Goal: Task Accomplishment & Management: Manage account settings

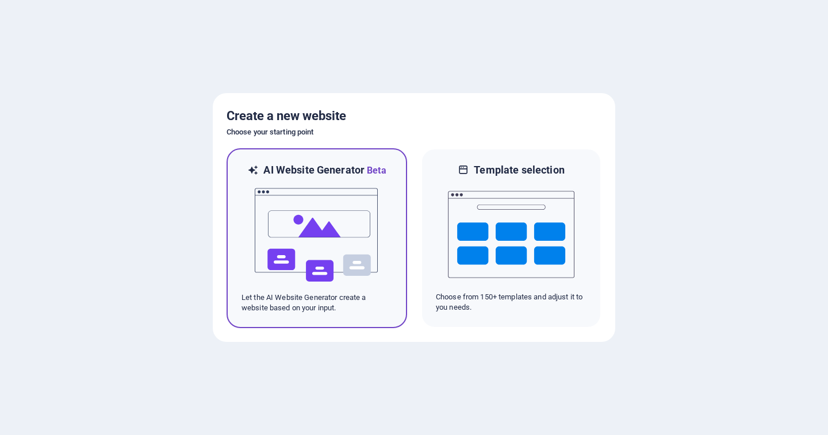
click at [308, 216] on img at bounding box center [317, 235] width 127 height 115
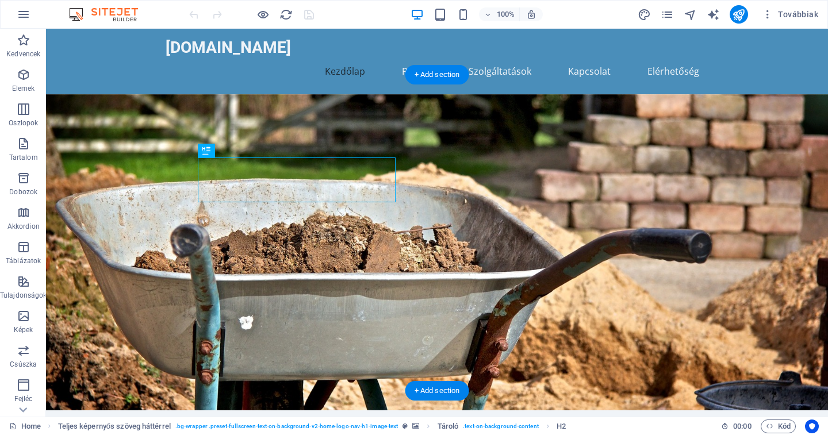
click at [571, 156] on figure at bounding box center [437, 252] width 782 height 316
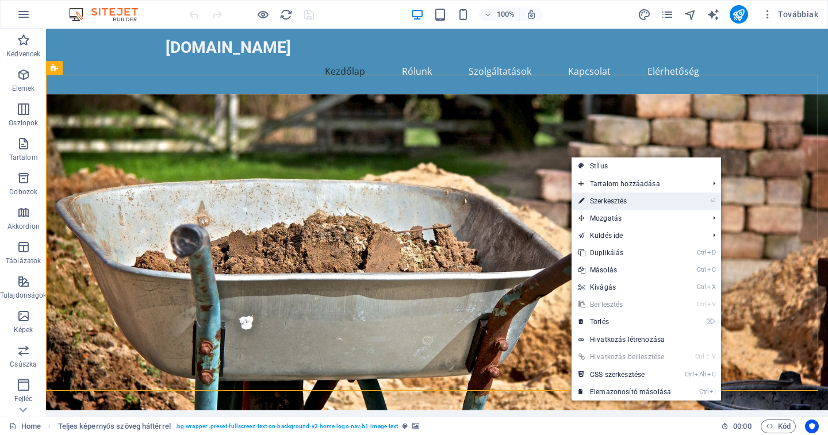
click at [633, 201] on link "⏎ Szerkesztés" at bounding box center [625, 201] width 106 height 17
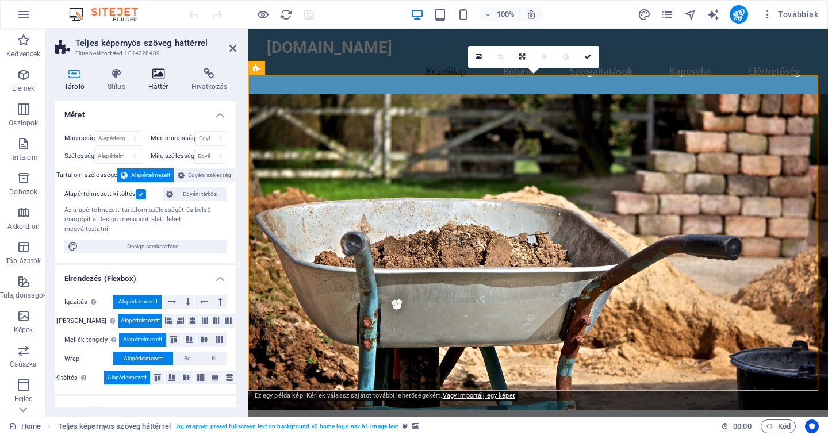
click at [159, 78] on icon at bounding box center [158, 74] width 39 height 12
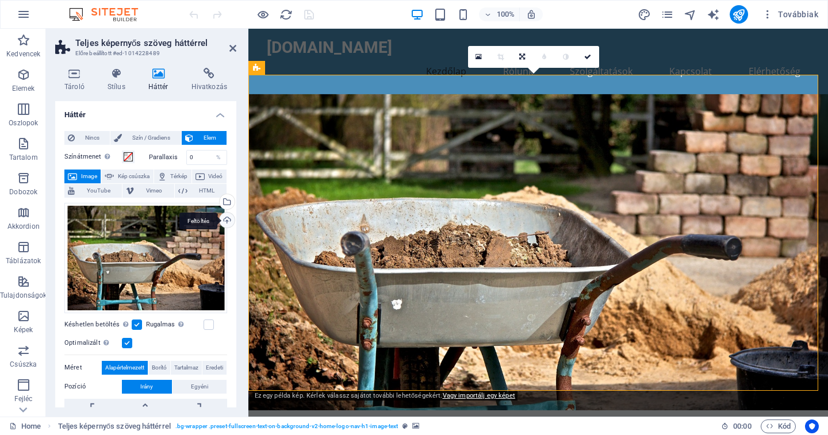
click at [219, 221] on div "Feltöltés" at bounding box center [225, 221] width 17 height 17
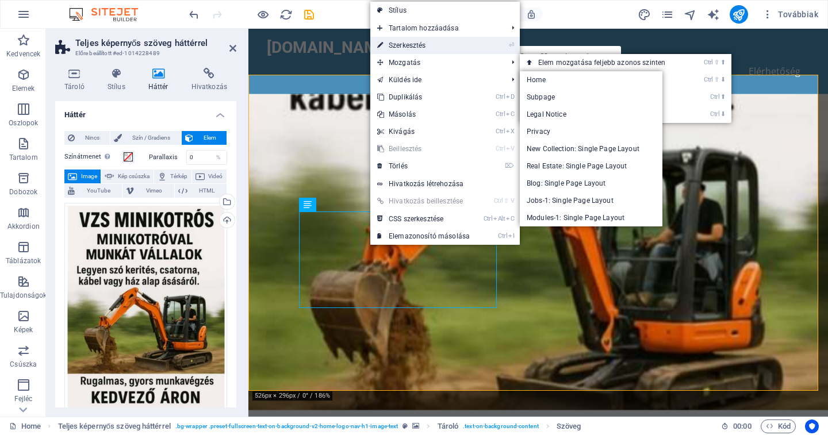
click at [424, 41] on link "⏎ Szerkesztés" at bounding box center [423, 45] width 106 height 17
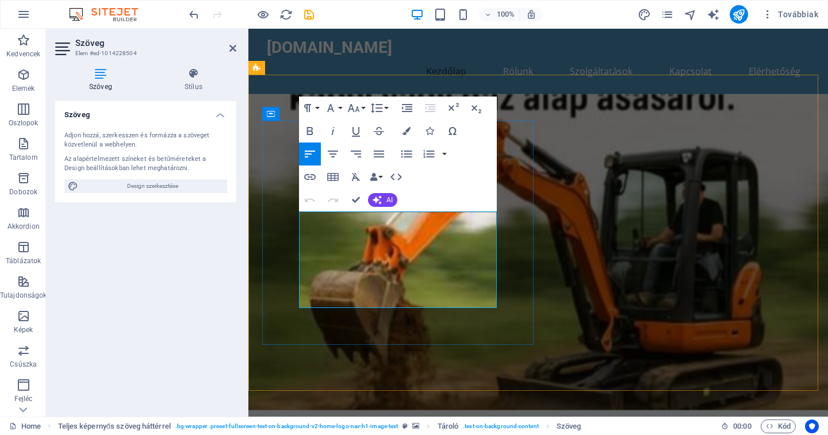
drag, startPoint x: 408, startPoint y: 298, endPoint x: 300, endPoint y: 288, distance: 108.6
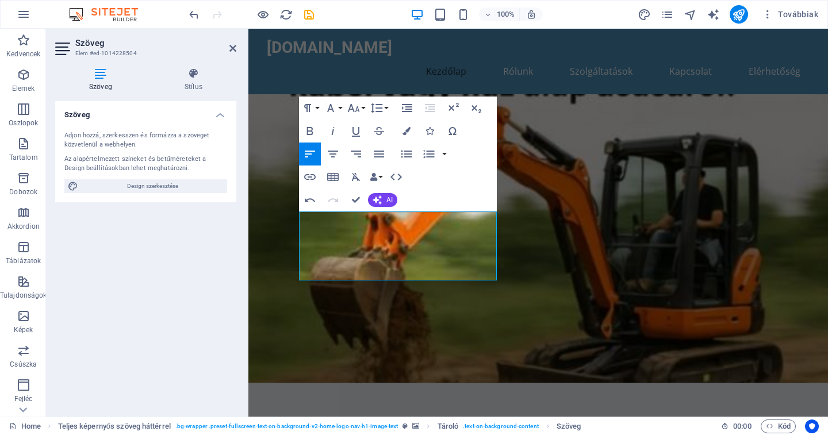
click at [599, 220] on figure at bounding box center [538, 238] width 580 height 289
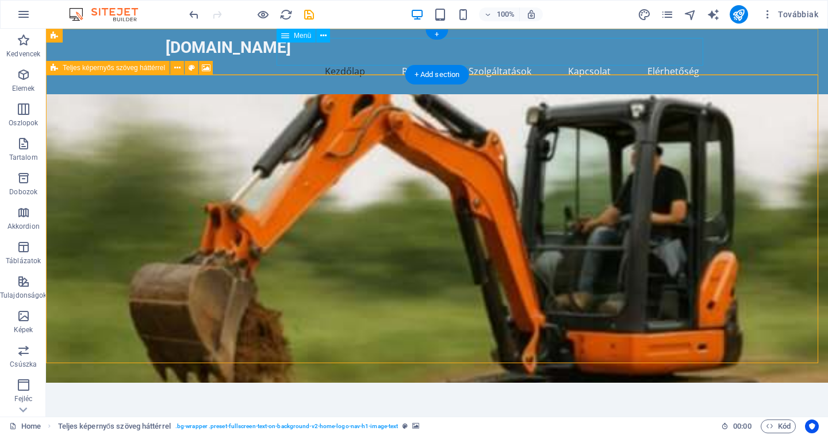
click at [453, 58] on nav "Kezdőlap Rólunk Szolgáltatások Kapcsolat Elérhetőség" at bounding box center [437, 72] width 543 height 28
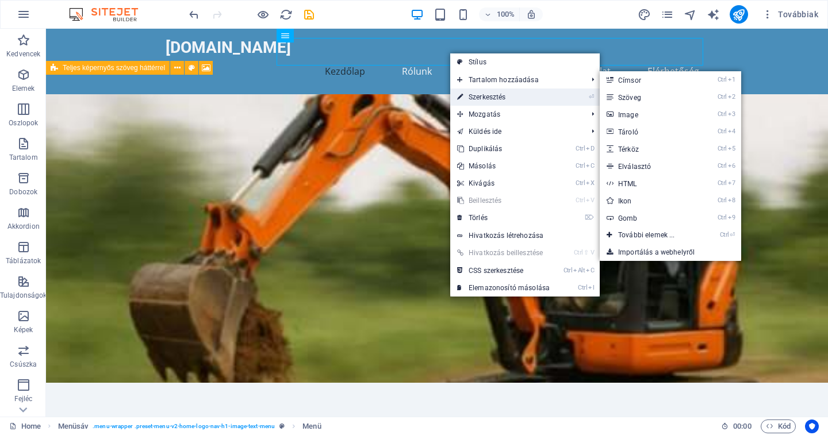
click at [500, 92] on link "⏎ Szerkesztés" at bounding box center [503, 97] width 106 height 17
select select
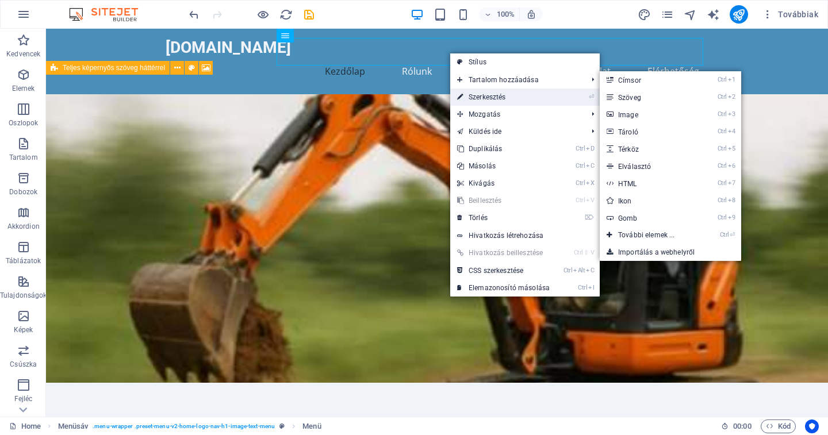
select select
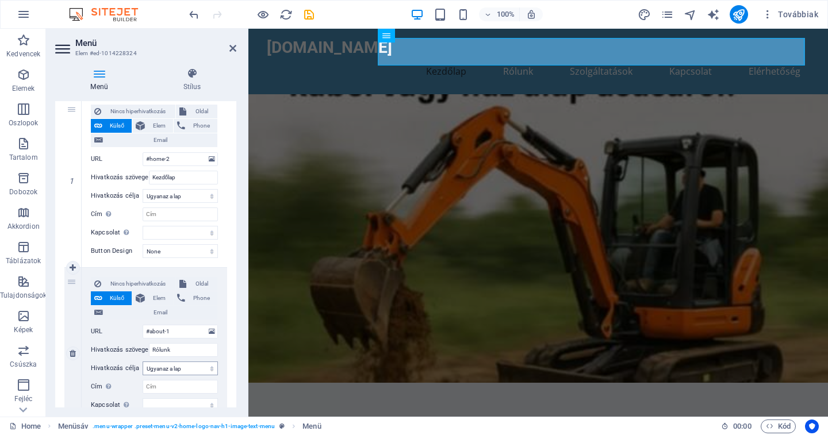
scroll to position [173, 0]
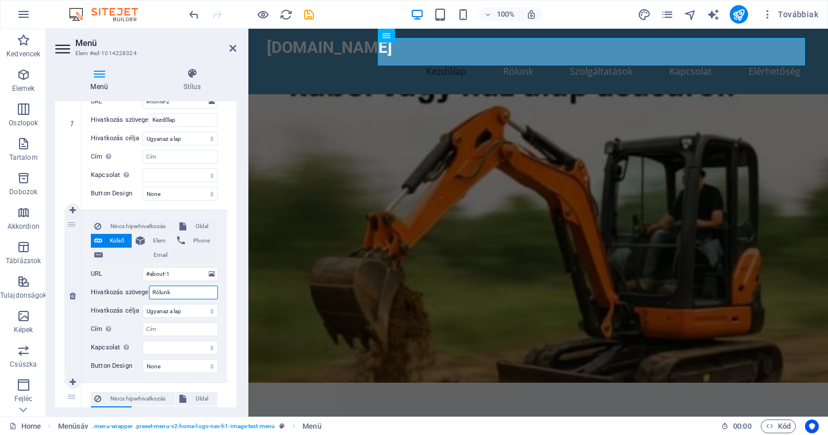
click at [179, 289] on input "Rólunk" at bounding box center [183, 293] width 69 height 14
type input "R"
select select
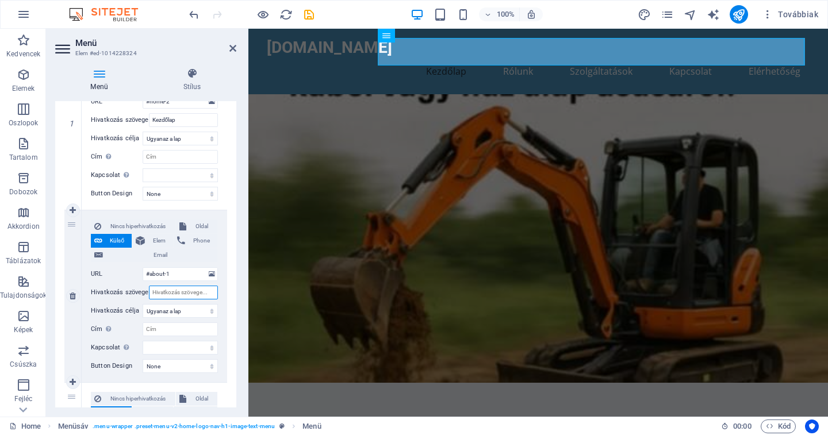
select select
type input "képek"
select select
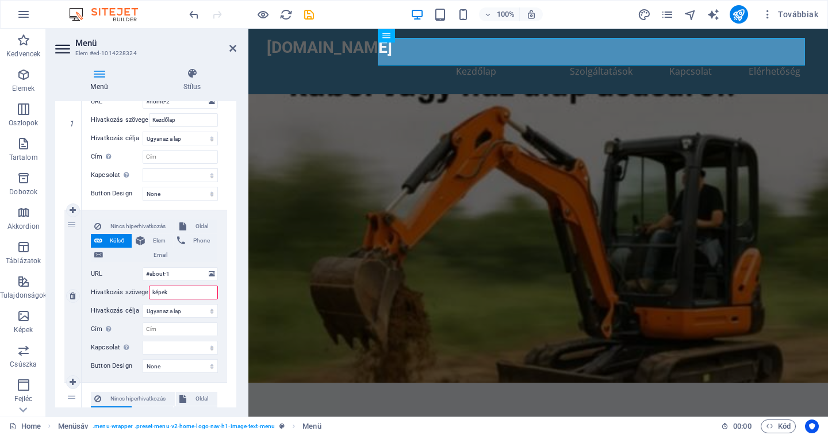
select select
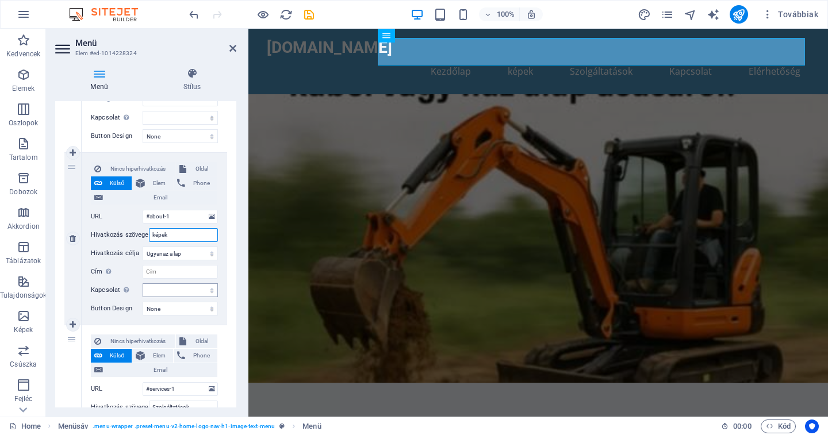
scroll to position [288, 0]
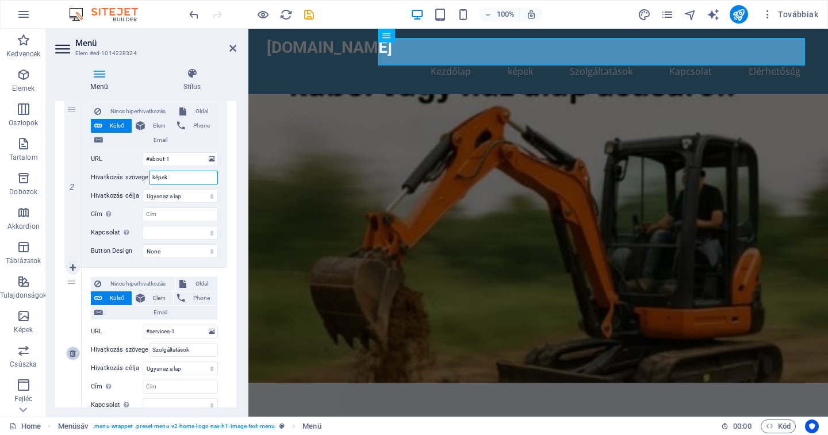
type input "képek"
click at [74, 353] on icon at bounding box center [73, 354] width 6 height 8
select select
type input "#cta-1"
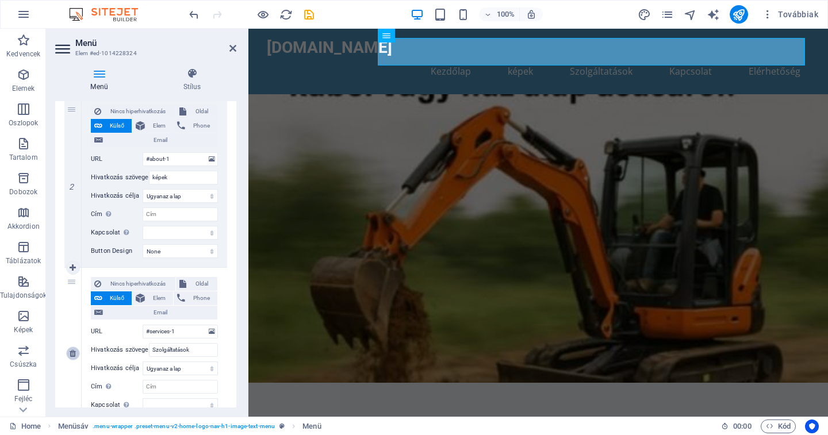
type input "Kapcsolat"
select select
type input "#contact-us-1"
type input "Elérhetőség"
select select
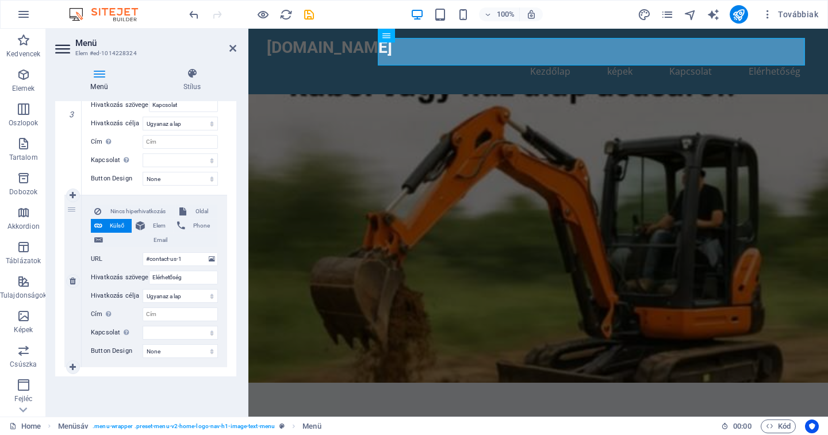
scroll to position [533, 0]
click at [72, 281] on icon at bounding box center [73, 281] width 6 height 8
select select
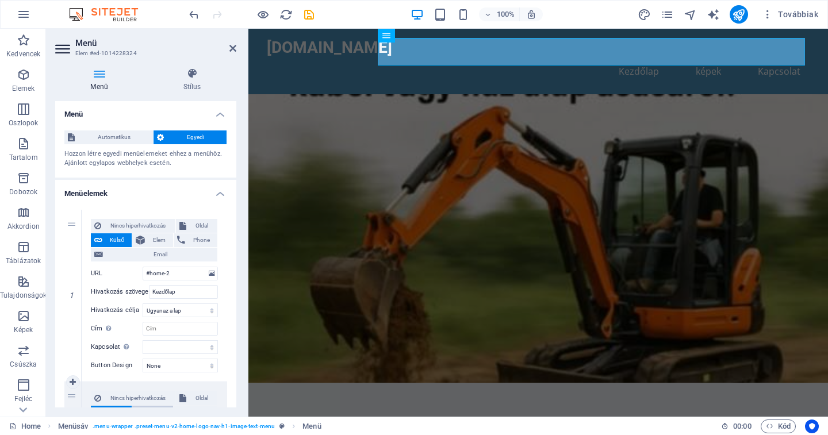
scroll to position [0, 0]
click at [604, 275] on figure at bounding box center [538, 238] width 580 height 289
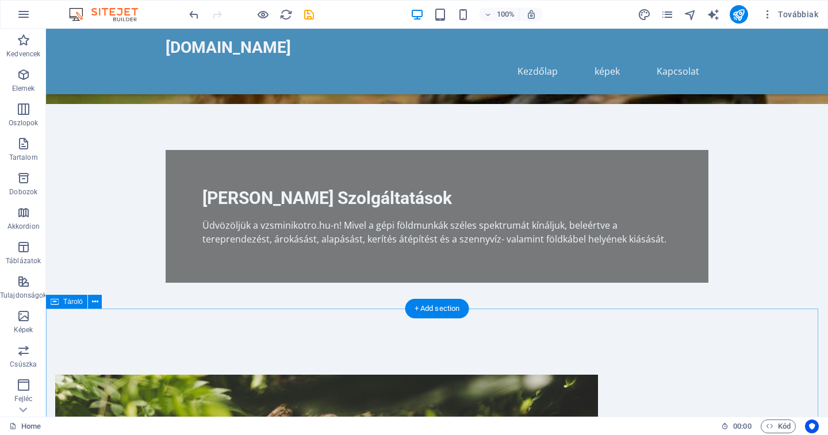
scroll to position [288, 0]
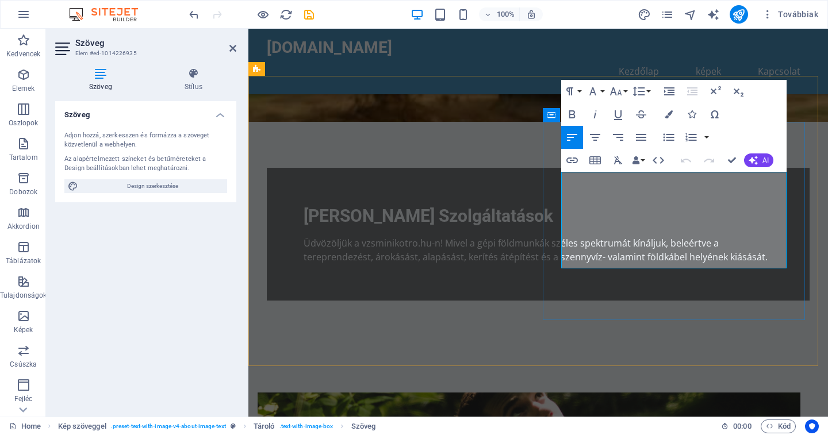
drag, startPoint x: 583, startPoint y: 178, endPoint x: 567, endPoint y: 175, distance: 16.5
drag, startPoint x: 603, startPoint y: 178, endPoint x: 562, endPoint y: 174, distance: 41.1
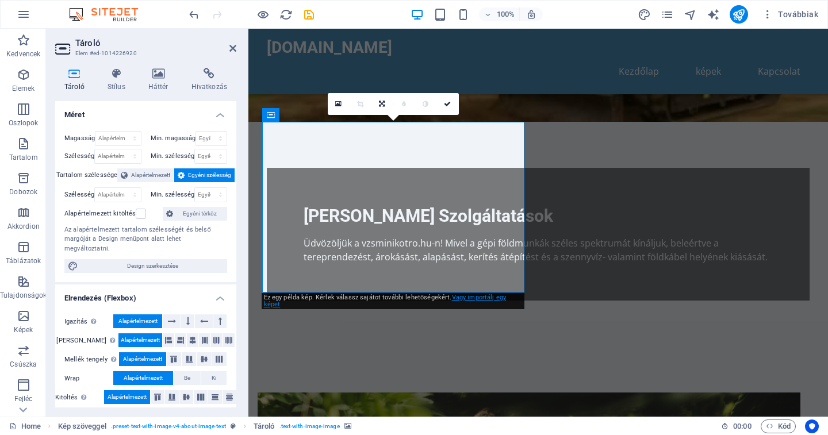
click at [481, 300] on link "Vagy importálj egy képet" at bounding box center [385, 301] width 243 height 14
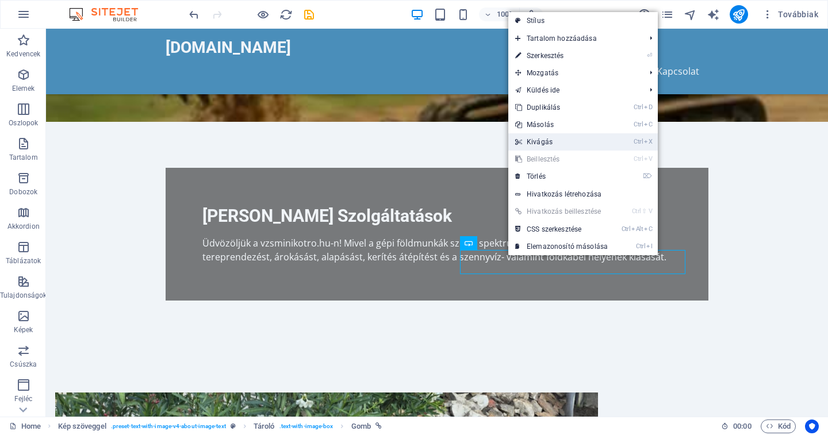
click at [596, 139] on link "Ctrl X Kivágás" at bounding box center [561, 141] width 106 height 17
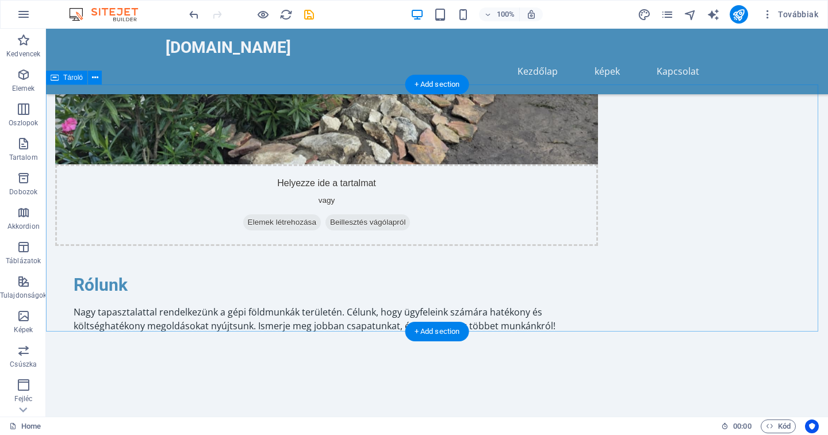
scroll to position [690, 0]
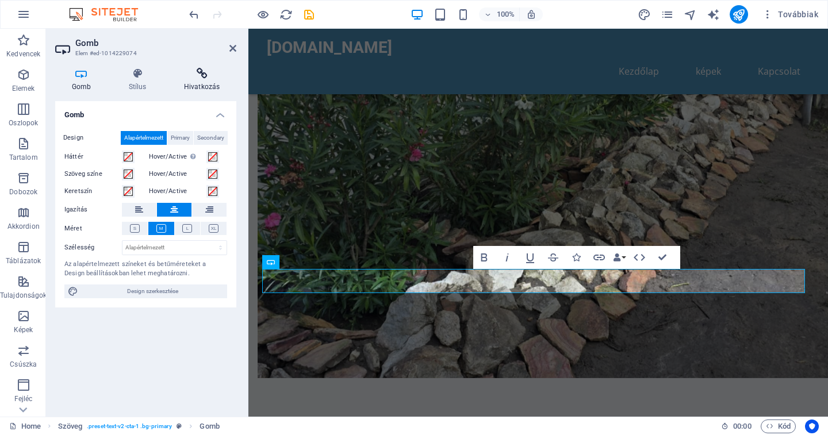
click at [201, 82] on h4 "Hivatkozás" at bounding box center [201, 80] width 69 height 24
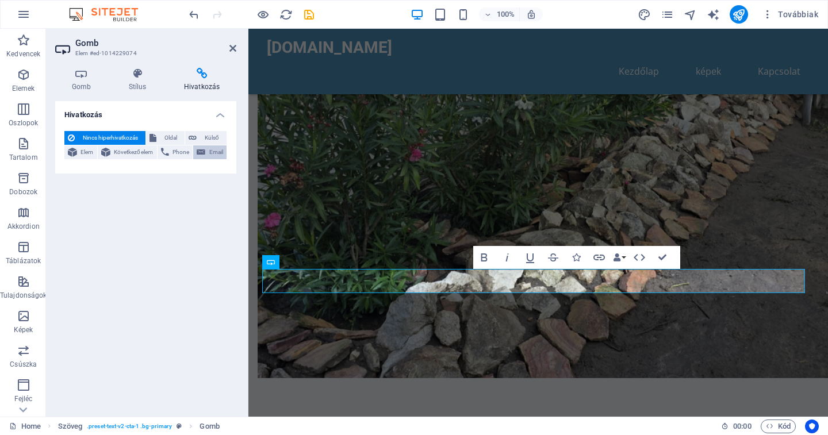
click at [205, 152] on icon at bounding box center [201, 153] width 9 height 14
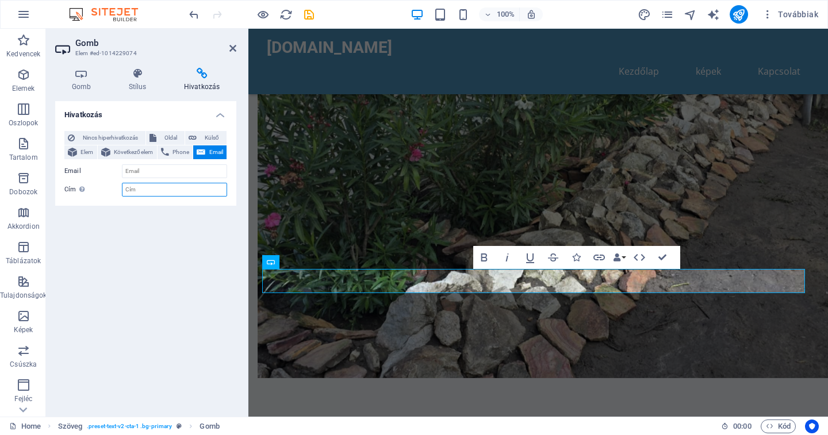
click at [169, 187] on input "Cím További hivatkozás leírás, ne legyen azonos a hivatkozás szövegével. A címe…" at bounding box center [174, 190] width 105 height 14
type input "[EMAIL_ADDRESS][DOMAIN_NAME]"
click at [189, 259] on div "Hivatkozás Nincs hiperhivatkozás Oldal Külső Elem Következő elem Phone Email Ol…" at bounding box center [145, 254] width 181 height 307
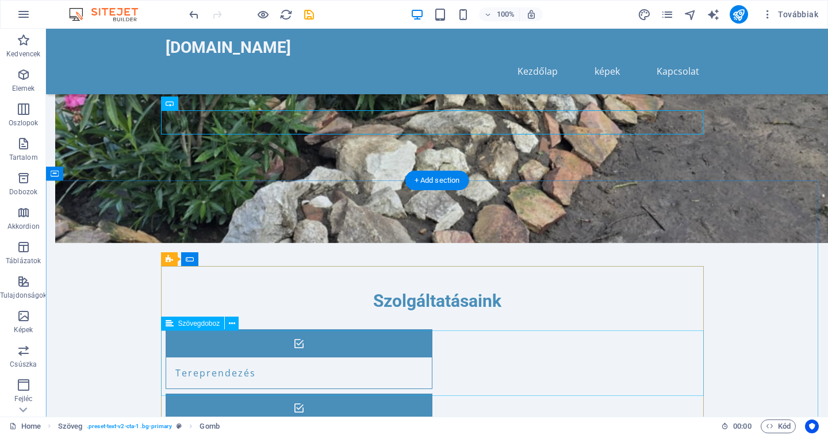
scroll to position [805, 0]
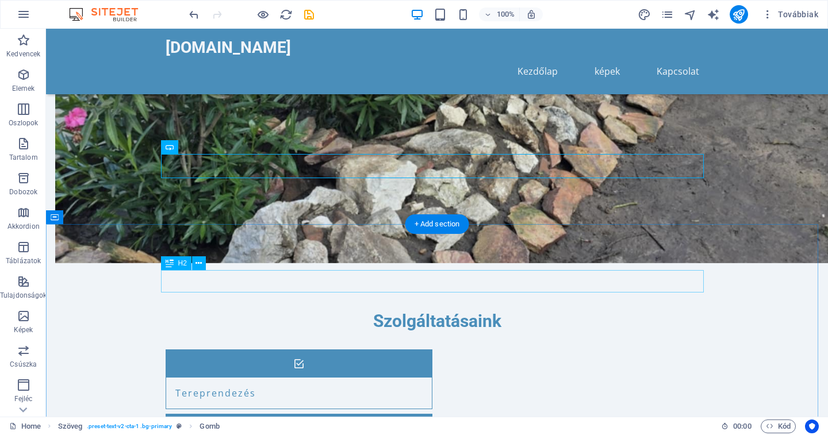
drag, startPoint x: 356, startPoint y: 270, endPoint x: 344, endPoint y: 265, distance: 13.4
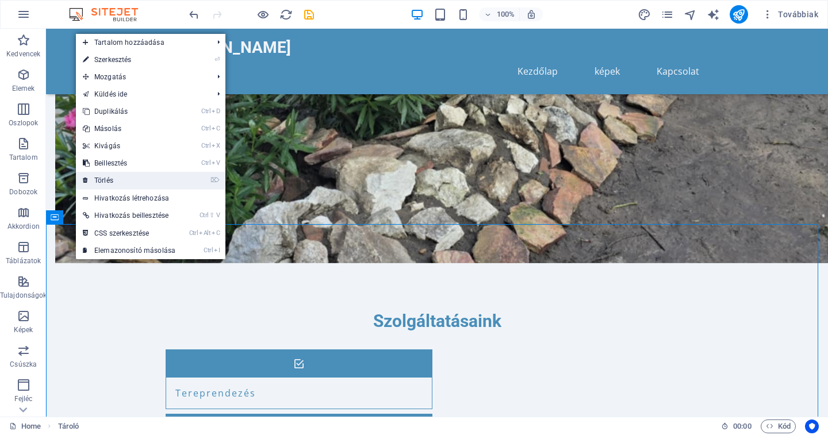
click at [131, 183] on link "⌦ Törlés" at bounding box center [129, 180] width 106 height 17
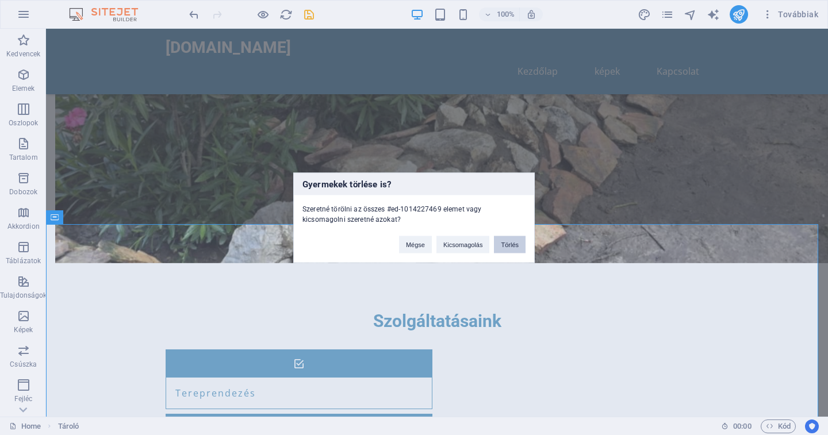
click at [504, 247] on button "Törlés" at bounding box center [510, 244] width 32 height 17
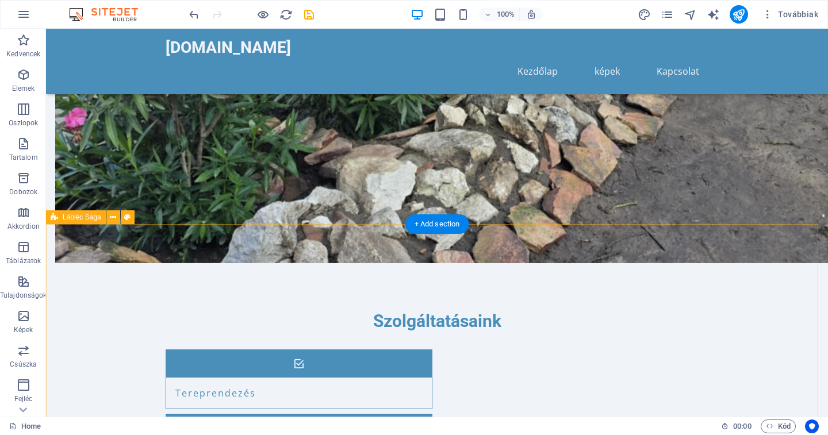
scroll to position [871, 0]
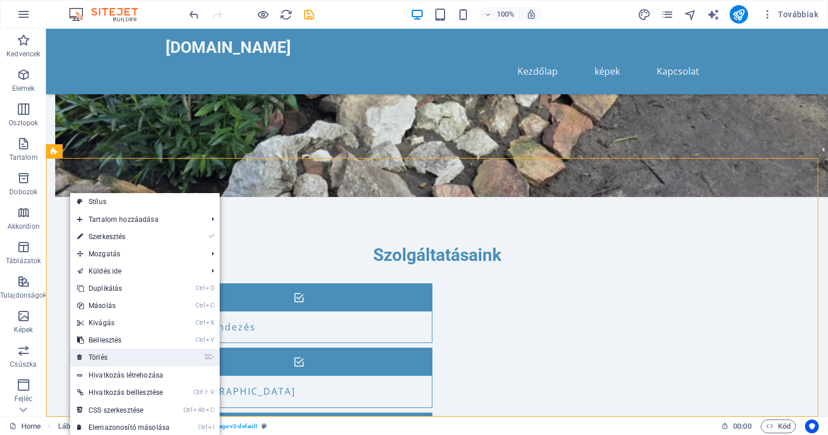
click at [143, 355] on link "⌦ Törlés" at bounding box center [123, 357] width 106 height 17
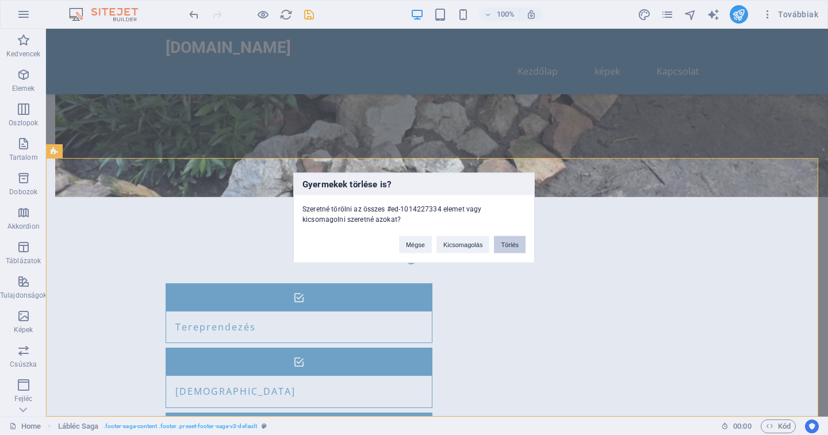
click at [509, 243] on button "Törlés" at bounding box center [510, 244] width 32 height 17
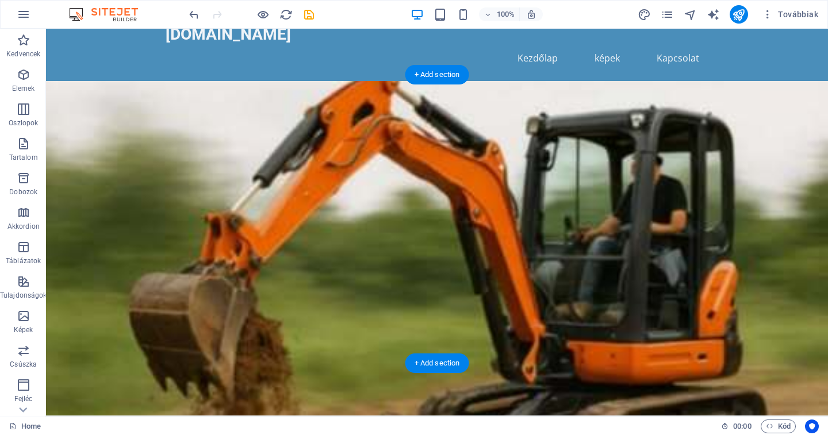
scroll to position [0, 0]
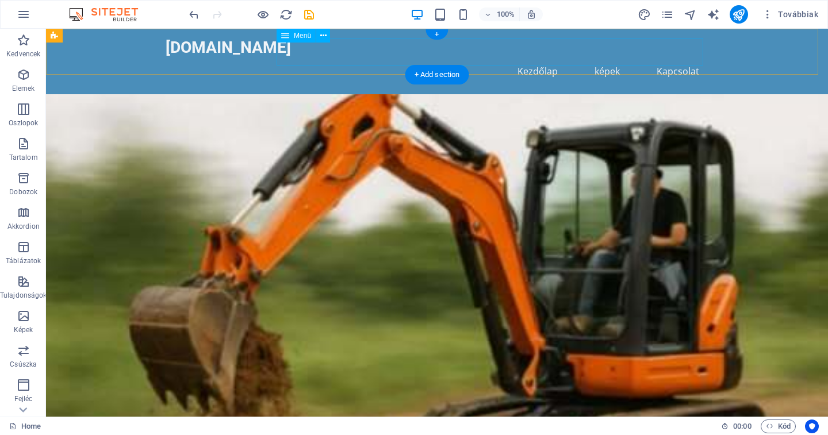
click at [597, 58] on nav "Kezdőlap képek Kapcsolat" at bounding box center [437, 72] width 543 height 28
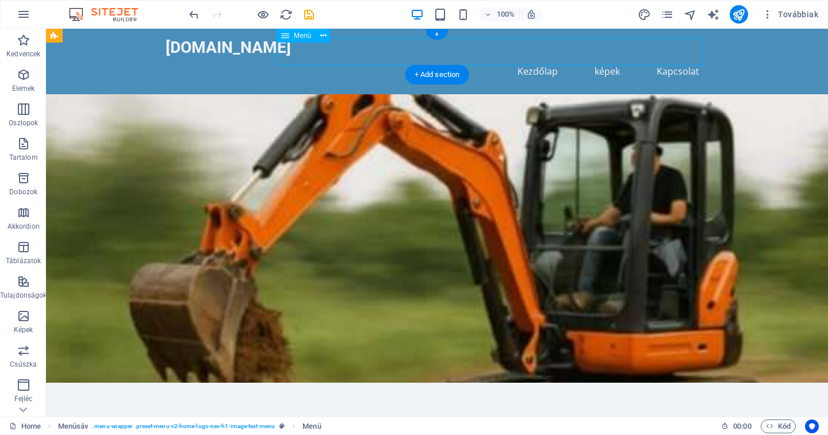
select select
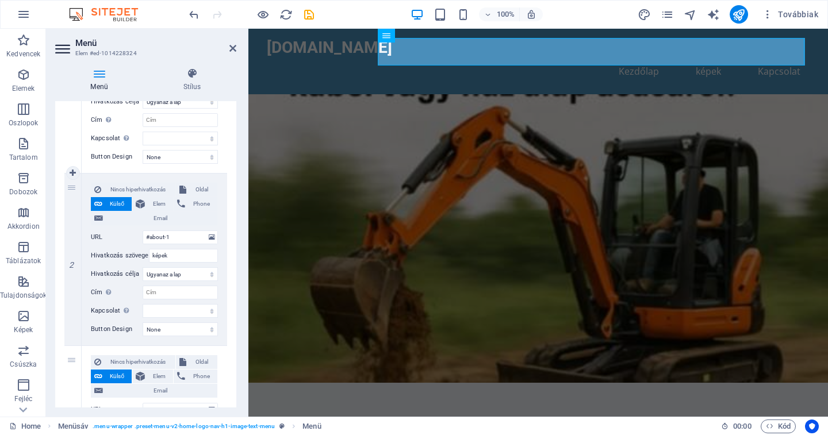
scroll to position [230, 0]
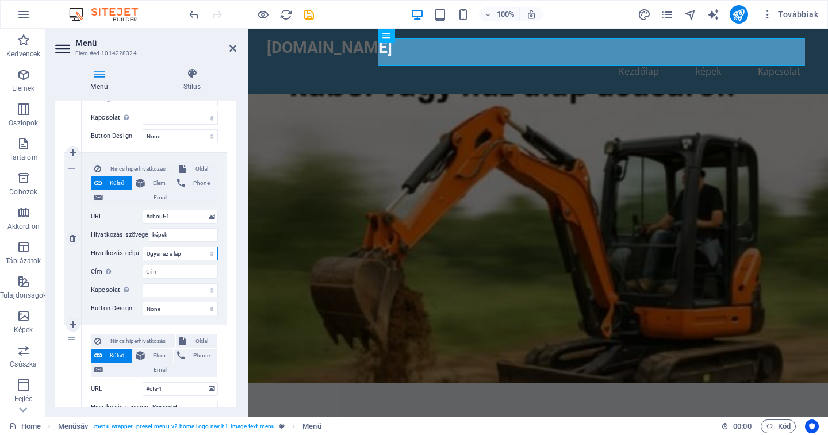
click at [189, 255] on select "Új lap Ugyanaz a lap Átfedés" at bounding box center [180, 254] width 75 height 14
select select "blank"
click at [143, 247] on select "Új lap Ugyanaz a lap Átfedés" at bounding box center [180, 254] width 75 height 14
select select
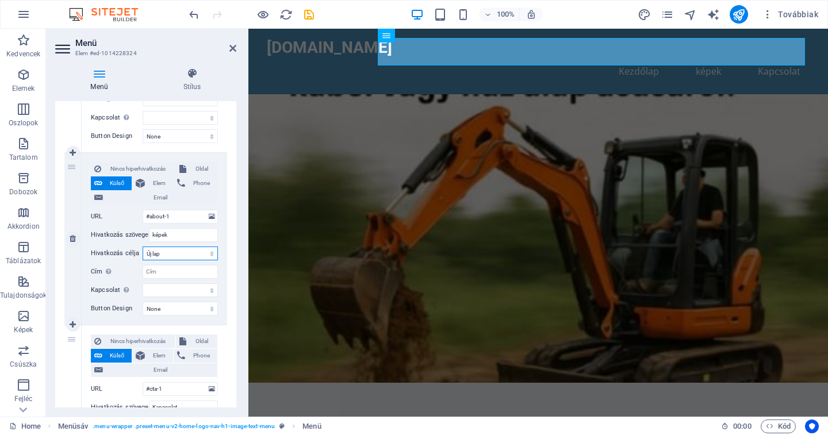
select select
click at [186, 267] on input "Cím További hivatkozás leírás, ne legyen azonos a hivatkozás szövegével. A címe…" at bounding box center [180, 272] width 75 height 14
type input "galer"
select select
type input "galeri"
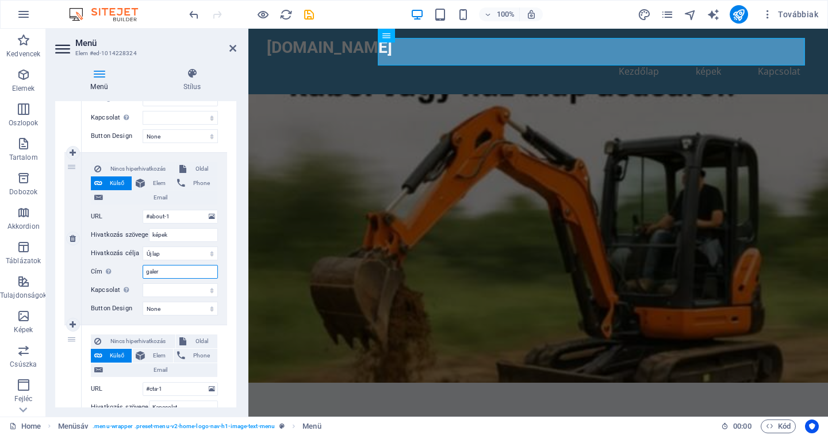
select select
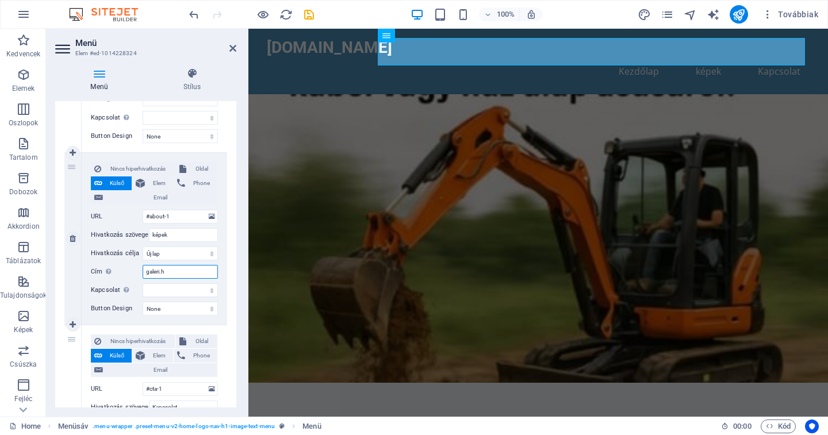
type input "[DOMAIN_NAME]"
select select
type input "galeri.html"
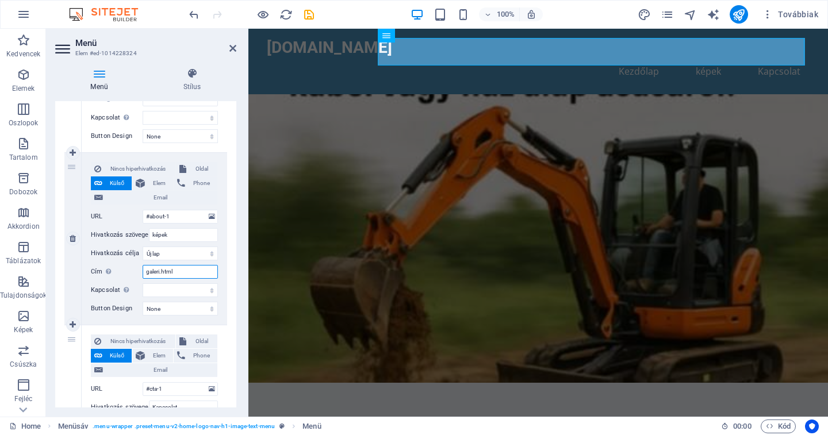
select select
click at [201, 269] on input "galeri.html" at bounding box center [180, 272] width 75 height 14
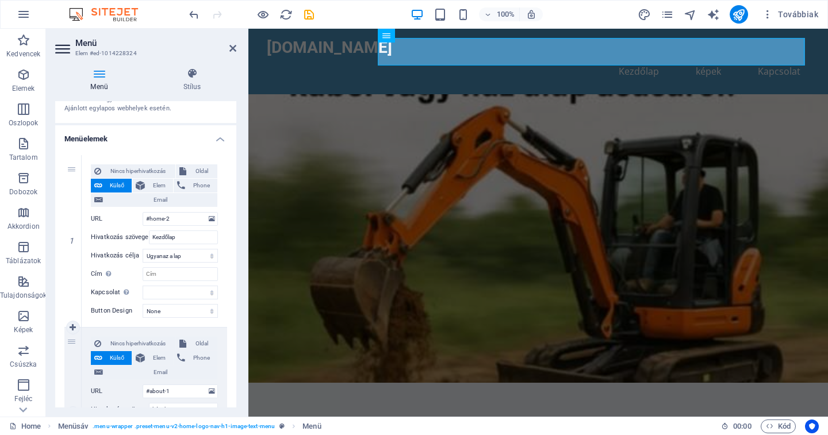
scroll to position [0, 0]
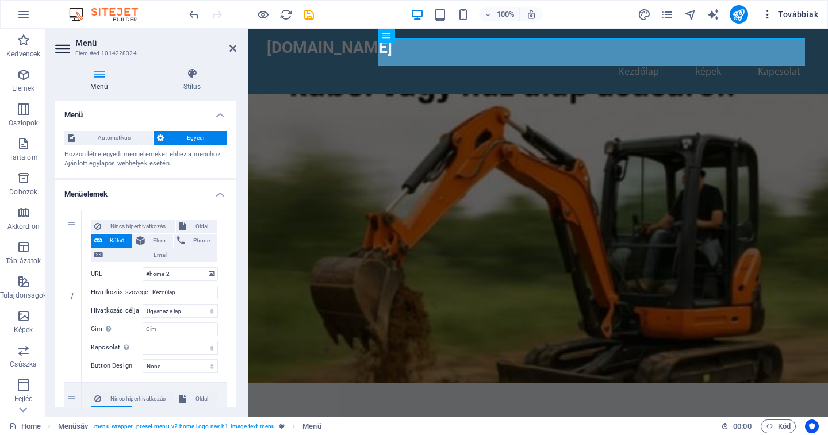
type input "galeri.html"
click at [799, 14] on span "Továbbiak" at bounding box center [790, 15] width 56 height 12
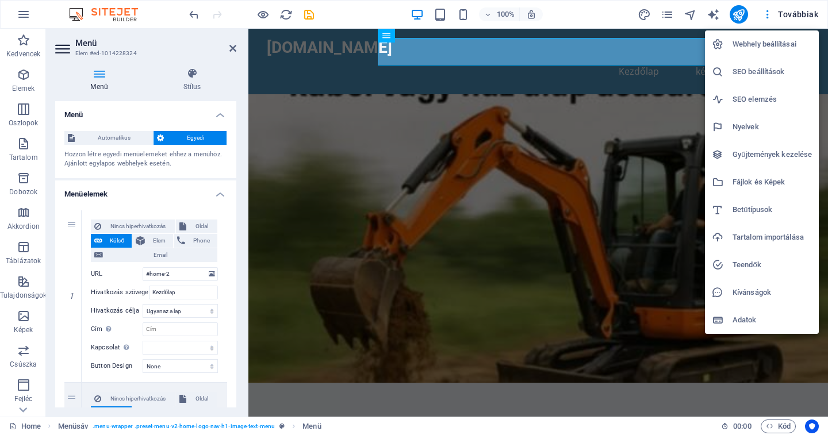
click at [765, 41] on h6 "Webhely beállításai" at bounding box center [772, 44] width 79 height 14
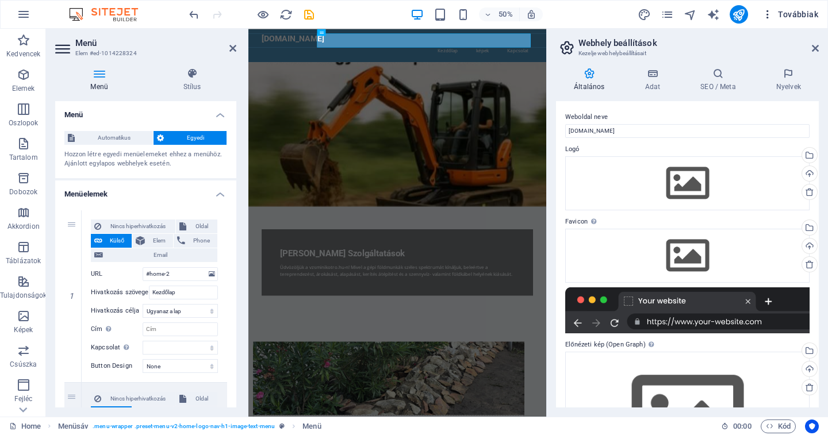
click at [791, 13] on span "Továbbiak" at bounding box center [790, 15] width 56 height 12
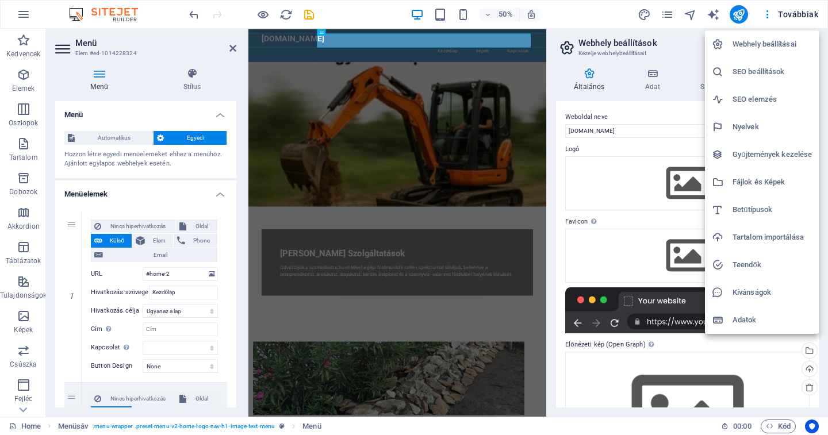
click at [791, 13] on div at bounding box center [414, 217] width 828 height 435
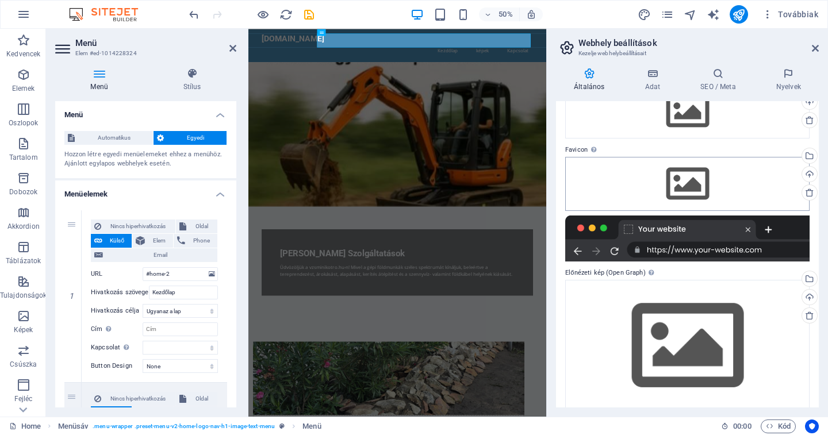
scroll to position [86, 0]
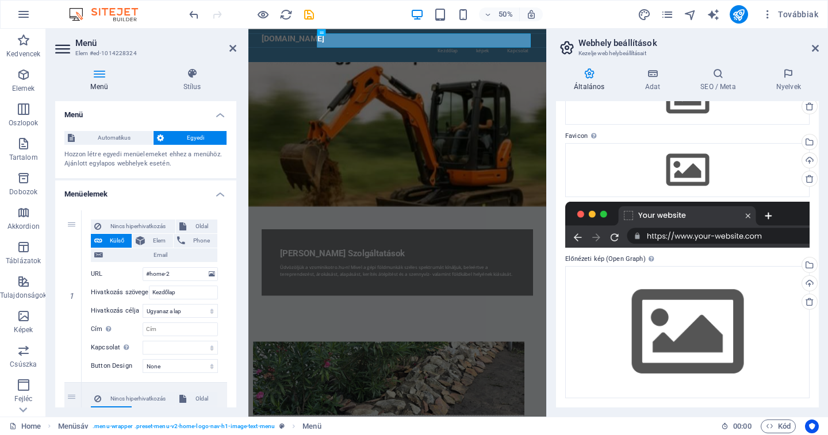
click at [660, 220] on div at bounding box center [687, 225] width 244 height 46
click at [647, 225] on div at bounding box center [687, 225] width 244 height 46
click at [680, 303] on div "Húzza ide a fájlokat, kattintson a fájlok kiválasztásához, vagy válasszon fájlo…" at bounding box center [687, 332] width 244 height 132
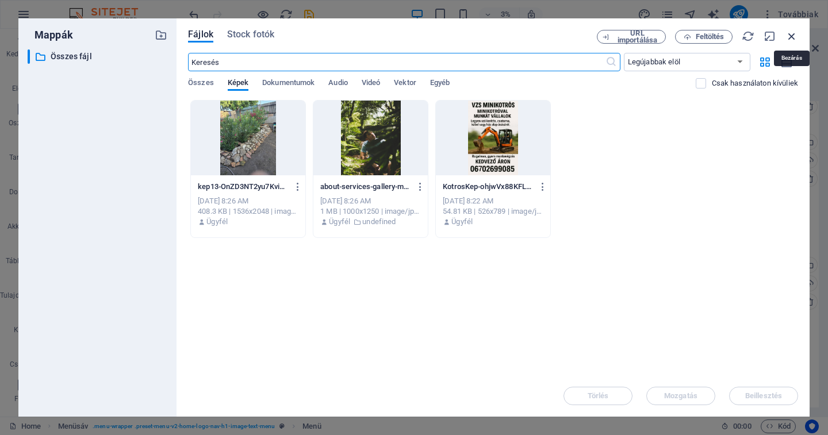
click at [790, 35] on icon "button" at bounding box center [792, 36] width 13 height 13
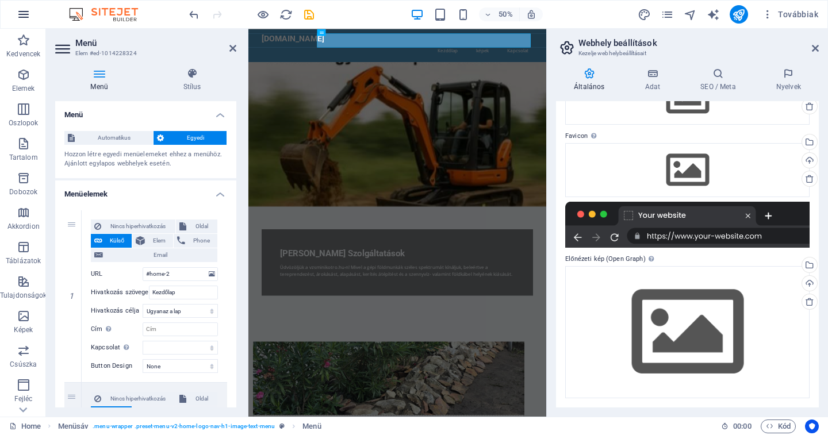
click at [20, 17] on icon "button" at bounding box center [24, 14] width 14 height 14
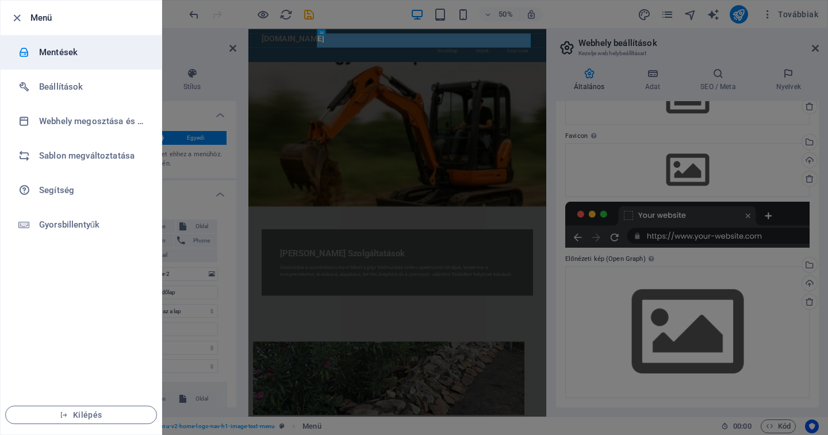
click at [80, 52] on h6 "Mentések" at bounding box center [92, 52] width 106 height 14
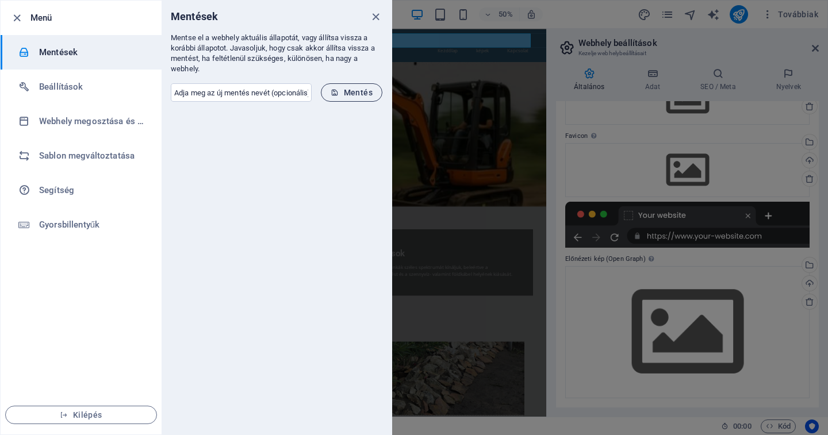
click at [368, 94] on span "Mentés" at bounding box center [352, 92] width 42 height 9
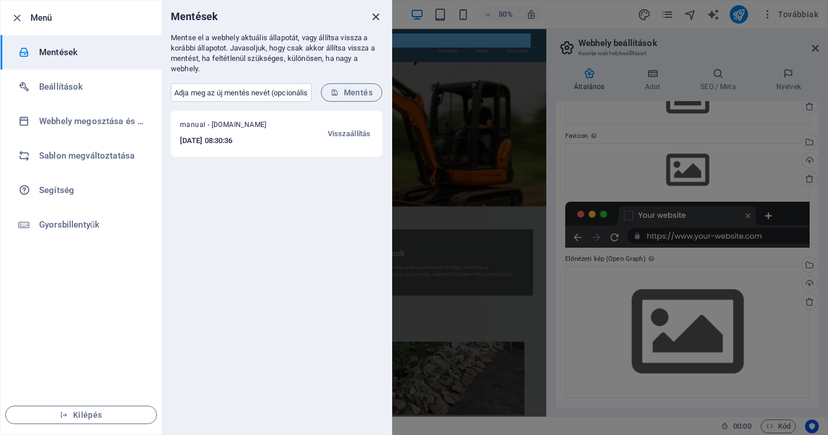
click at [374, 15] on icon "close" at bounding box center [375, 16] width 13 height 13
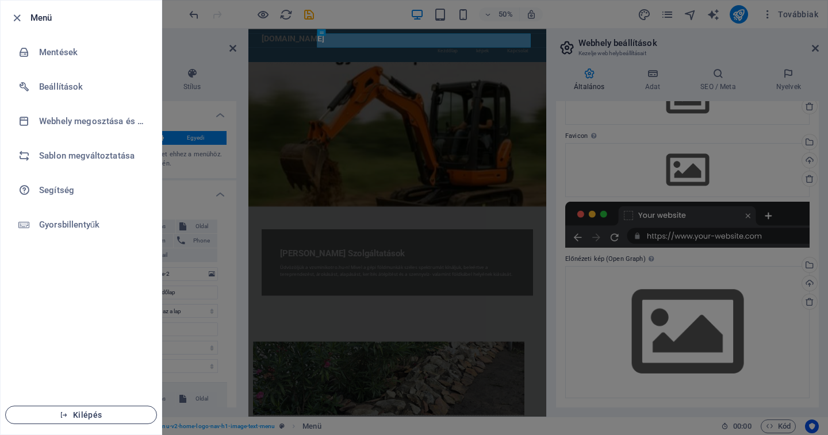
click at [73, 418] on span "Kilépés" at bounding box center [81, 415] width 132 height 9
